Goal: Information Seeking & Learning: Learn about a topic

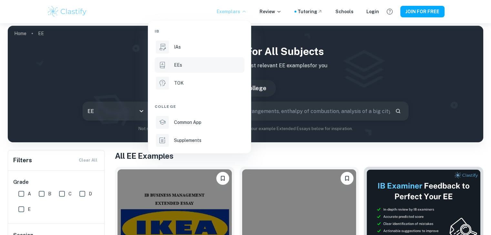
scroll to position [3, 0]
click at [214, 65] on div "EEs" at bounding box center [208, 65] width 69 height 7
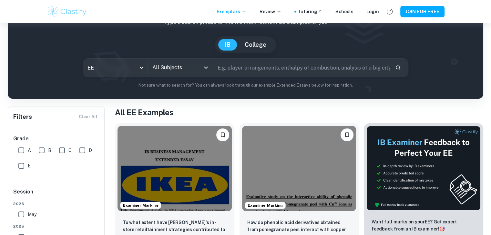
scroll to position [0, 0]
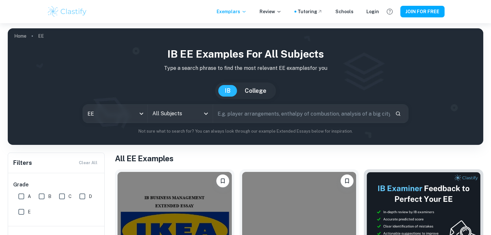
click at [202, 112] on icon "Open" at bounding box center [206, 114] width 8 height 8
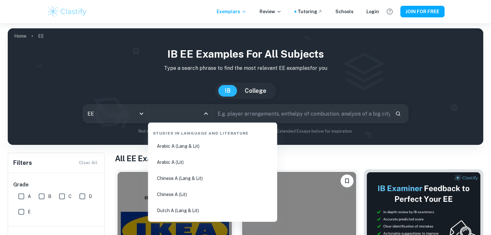
click at [203, 112] on icon "Close" at bounding box center [206, 114] width 8 height 8
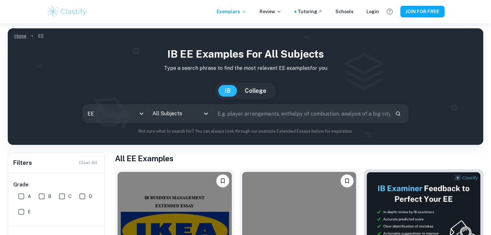
click at [20, 36] on link "Home" at bounding box center [20, 36] width 12 height 9
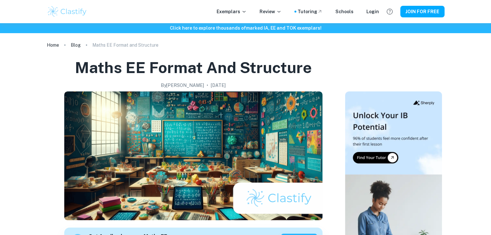
click at [139, 46] on p "Maths EE Format and Structure" at bounding box center [125, 45] width 66 height 7
click at [105, 44] on p "Maths EE Format and Structure" at bounding box center [125, 45] width 66 height 7
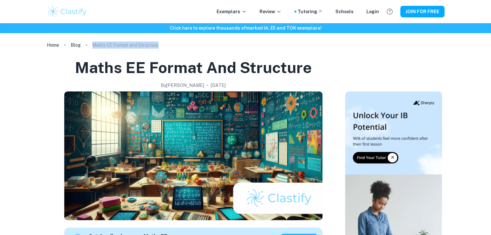
click at [105, 44] on p "Maths EE Format and Structure" at bounding box center [125, 45] width 66 height 7
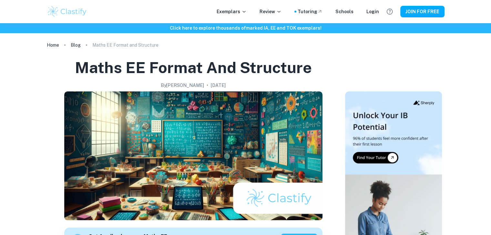
click at [273, 13] on p "Review" at bounding box center [270, 11] width 22 height 7
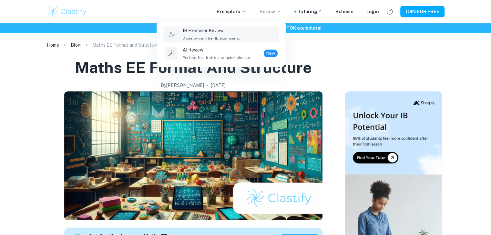
click at [270, 40] on div "IB Examiner Review Done by certifier IB examiners." at bounding box center [230, 34] width 95 height 14
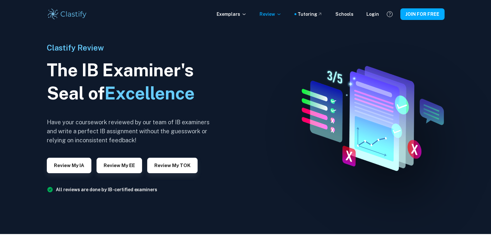
scroll to position [1, 0]
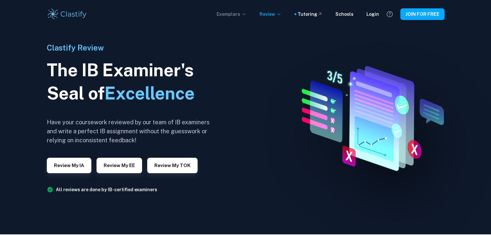
click at [246, 15] on icon at bounding box center [243, 14] width 5 height 5
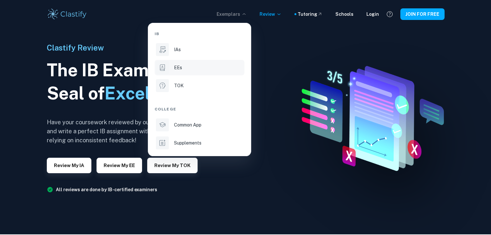
click at [211, 65] on div "EEs" at bounding box center [208, 67] width 69 height 7
